Goal: Transaction & Acquisition: Book appointment/travel/reservation

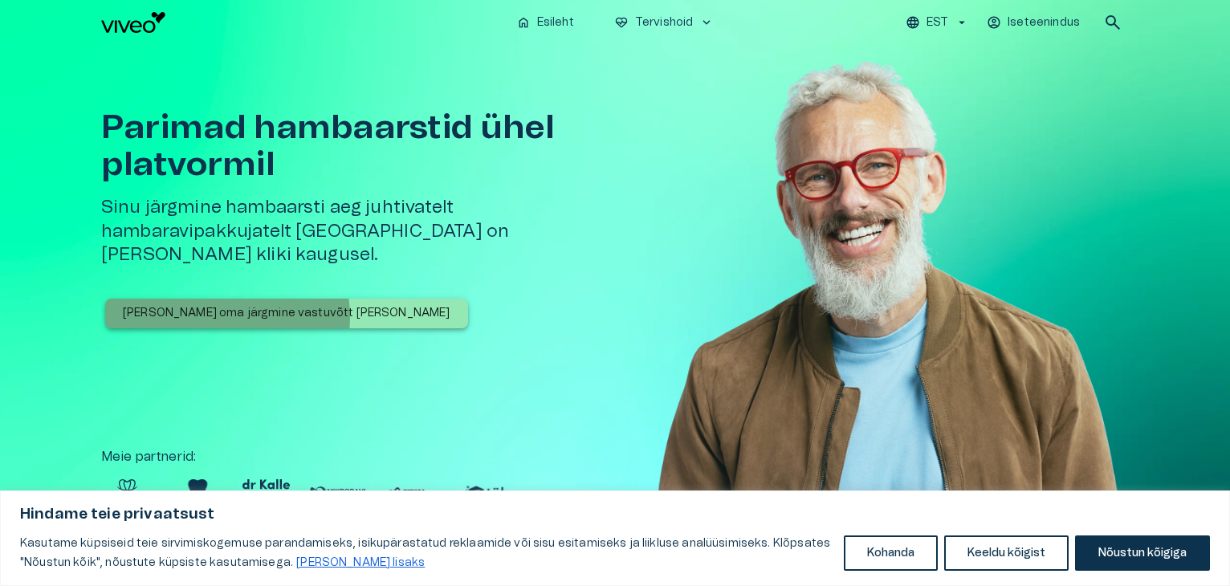
click at [218, 305] on p "[PERSON_NAME] oma järgmine vastuvõtt [PERSON_NAME]" at bounding box center [287, 313] width 328 height 17
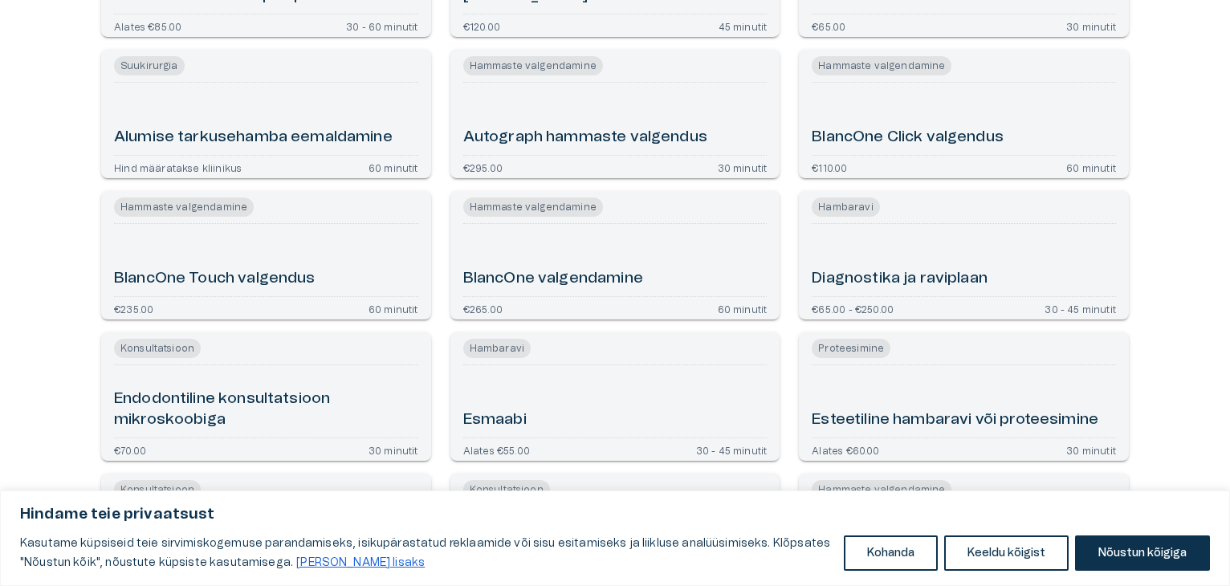
scroll to position [321, 0]
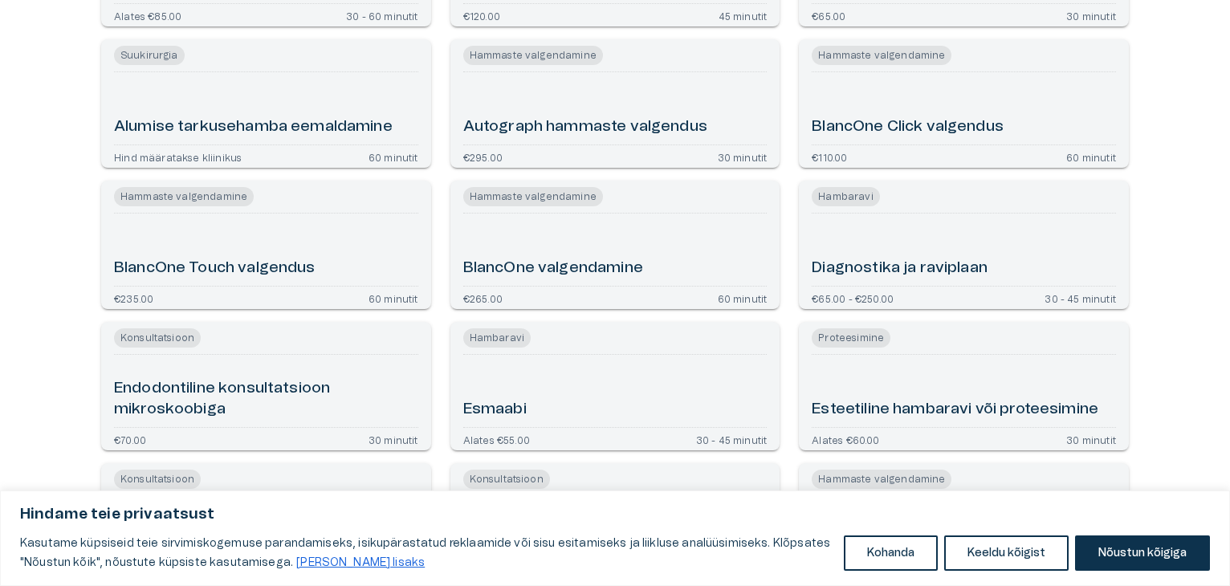
click at [576, 383] on div "Esmaabi" at bounding box center [615, 390] width 304 height 59
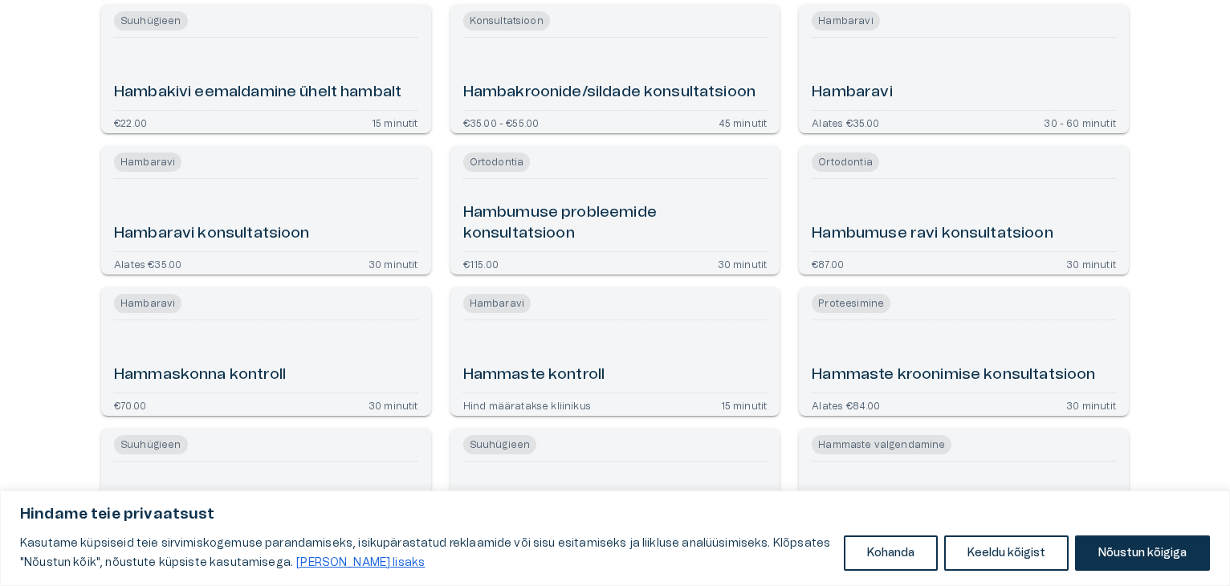
scroll to position [992, 0]
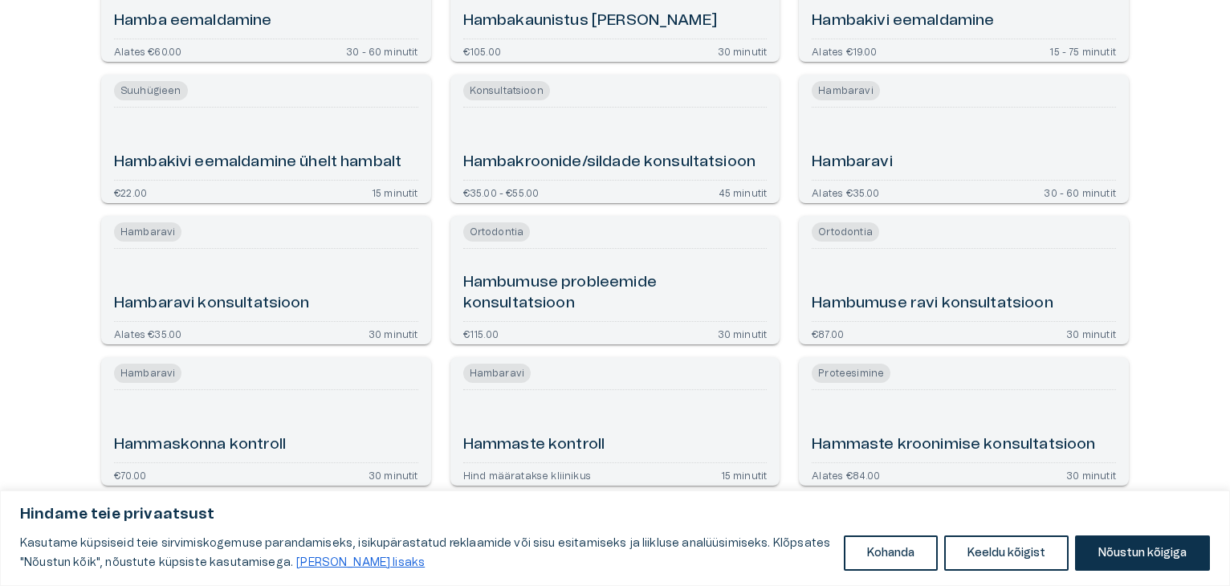
click at [881, 153] on h6 "Hambaravi" at bounding box center [852, 163] width 80 height 22
